Goal: Obtain resource: Obtain resource

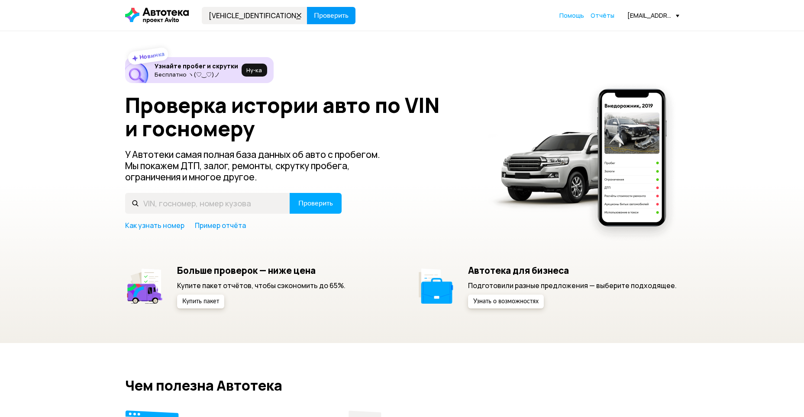
type input "[VEHICLE_IDENTIFICATION_NUMBER]"
click at [349, 11] on button "Проверить" at bounding box center [331, 15] width 49 height 17
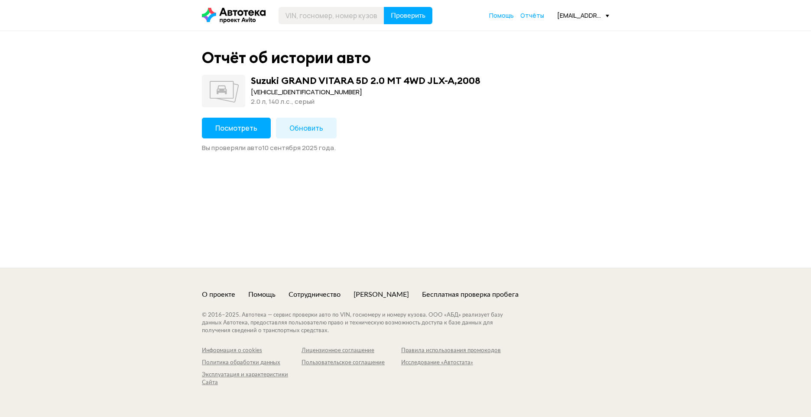
click at [245, 128] on span "Посмотреть" at bounding box center [236, 128] width 42 height 10
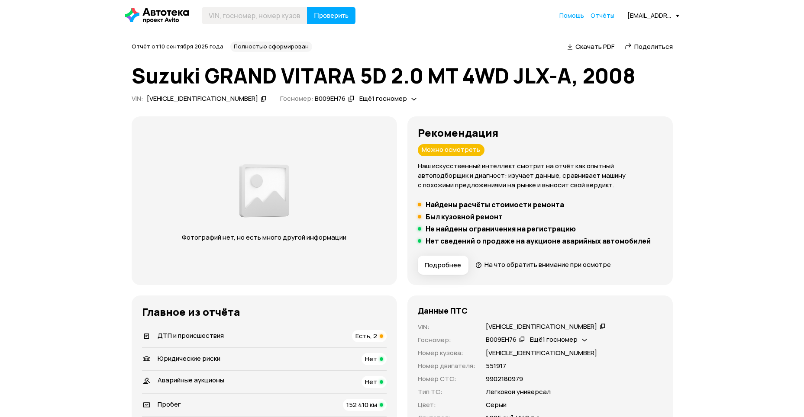
click at [597, 42] on span "Скачать PDF" at bounding box center [595, 46] width 39 height 9
click at [221, 15] on input "text" at bounding box center [255, 15] width 106 height 17
paste input "[VEHICLE_IDENTIFICATION_NUMBER]"
type input "[VEHICLE_IDENTIFICATION_NUMBER]"
click at [329, 17] on span "Проверить" at bounding box center [331, 15] width 35 height 7
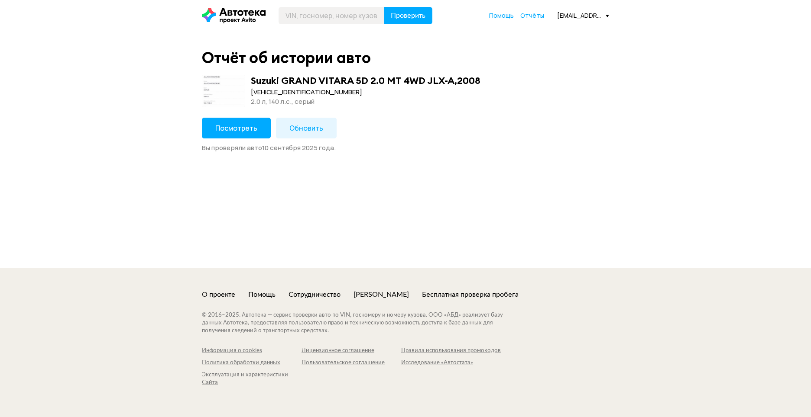
click at [241, 125] on span "Посмотреть" at bounding box center [236, 128] width 42 height 10
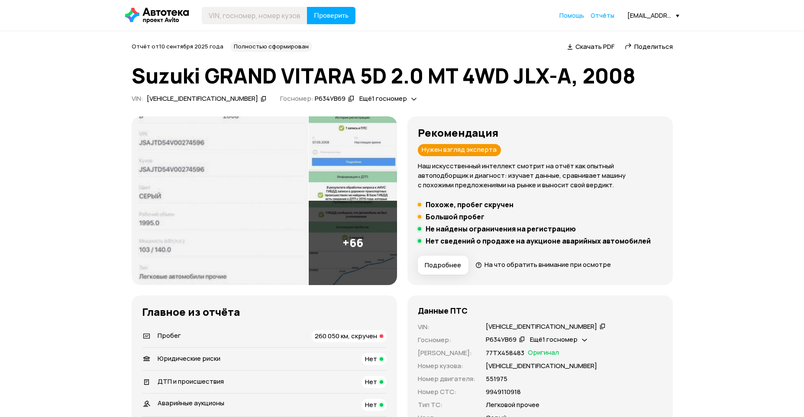
click at [596, 45] on span "Скачать PDF" at bounding box center [595, 46] width 39 height 9
